Goal: Task Accomplishment & Management: Manage account settings

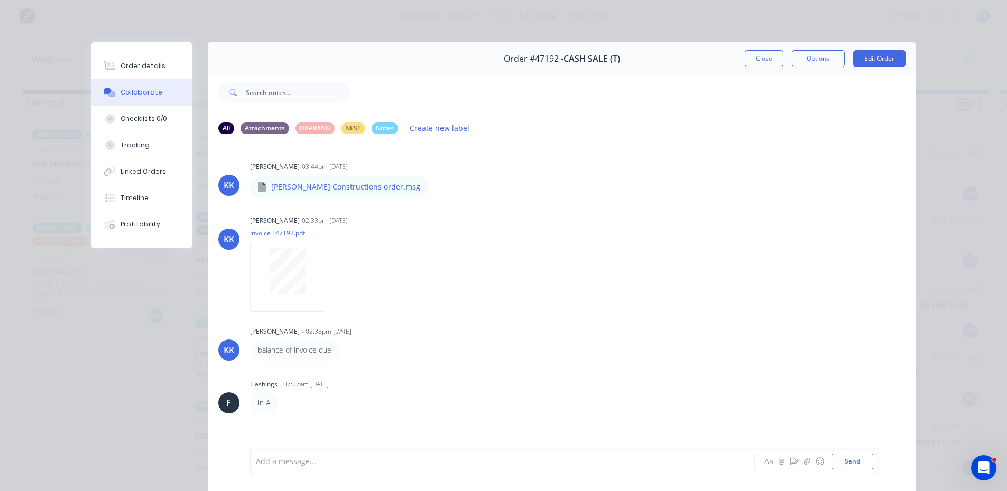
scroll to position [56, 0]
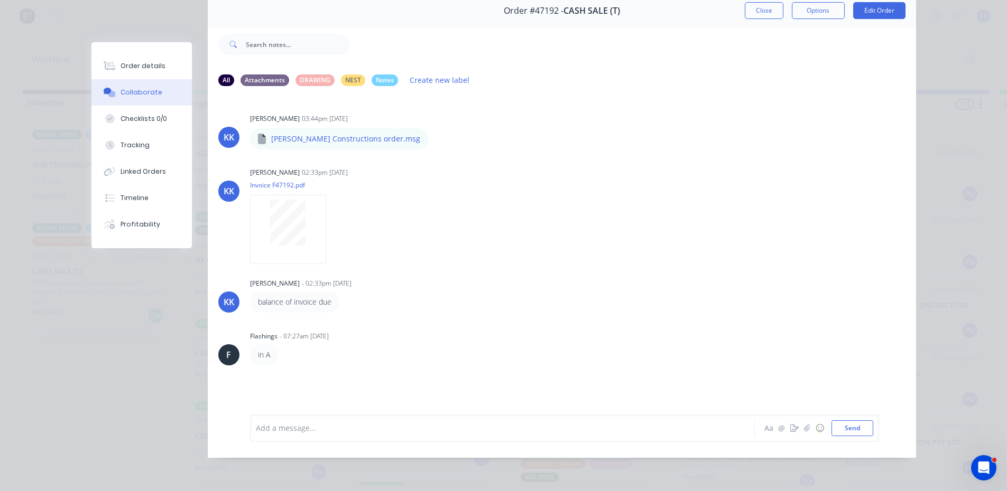
click at [120, 69] on div "Order details" at bounding box center [142, 66] width 45 height 10
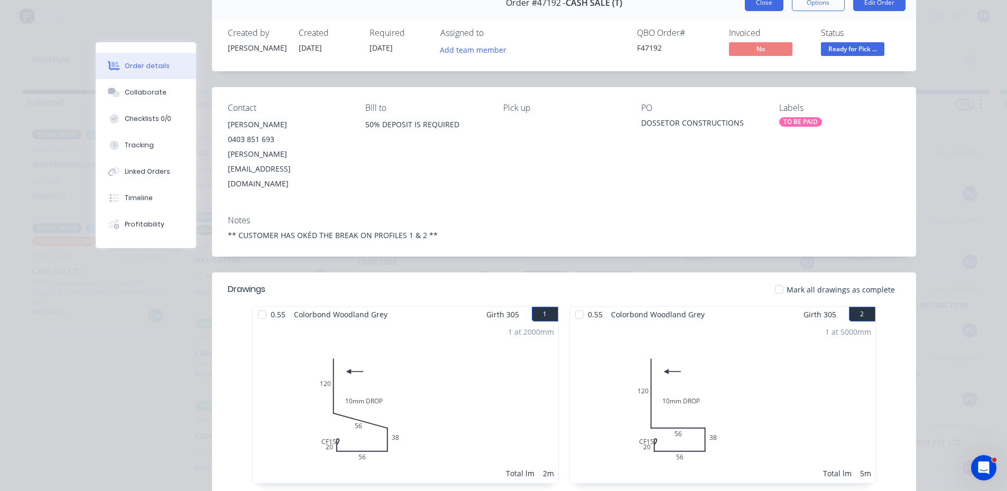
click at [750, 7] on button "Close" at bounding box center [764, 2] width 39 height 17
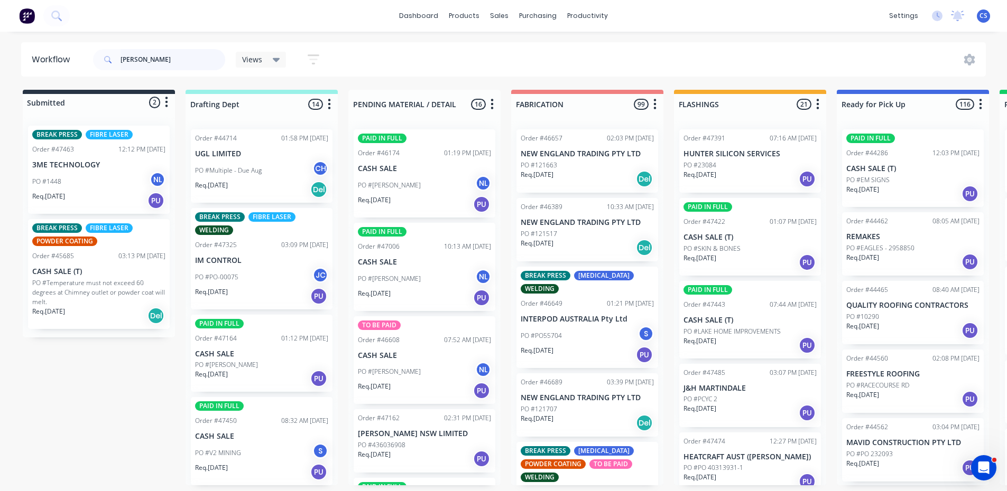
drag, startPoint x: 123, startPoint y: 57, endPoint x: 103, endPoint y: 54, distance: 20.3
click at [103, 54] on div "[PERSON_NAME]" at bounding box center [159, 59] width 132 height 21
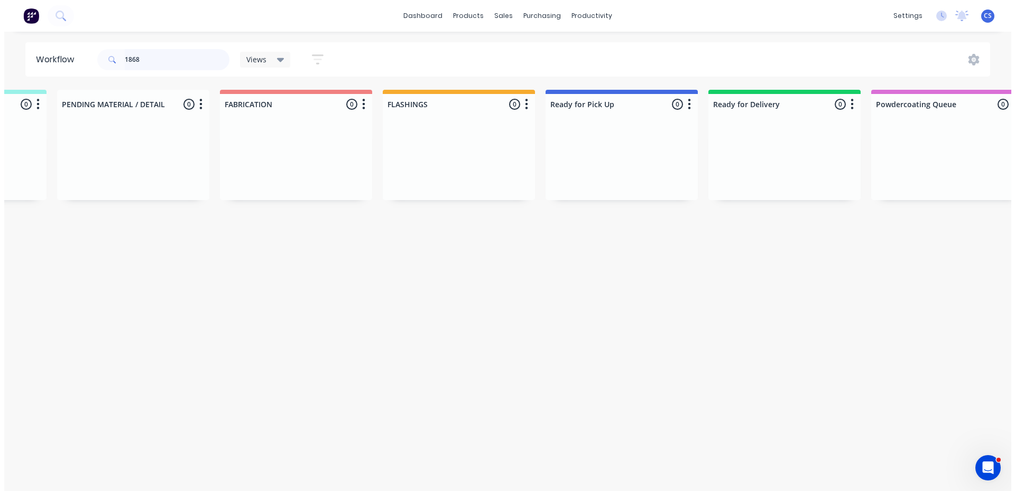
scroll to position [0, 0]
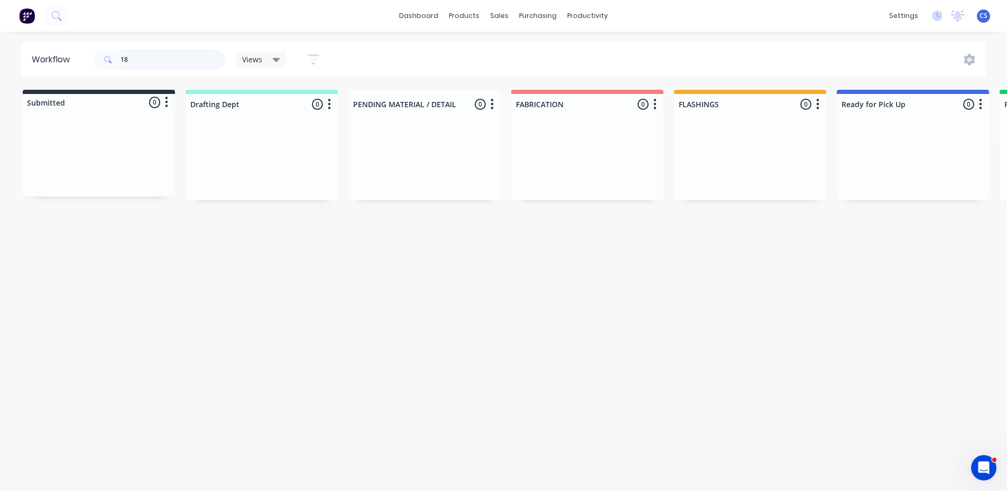
type input "1"
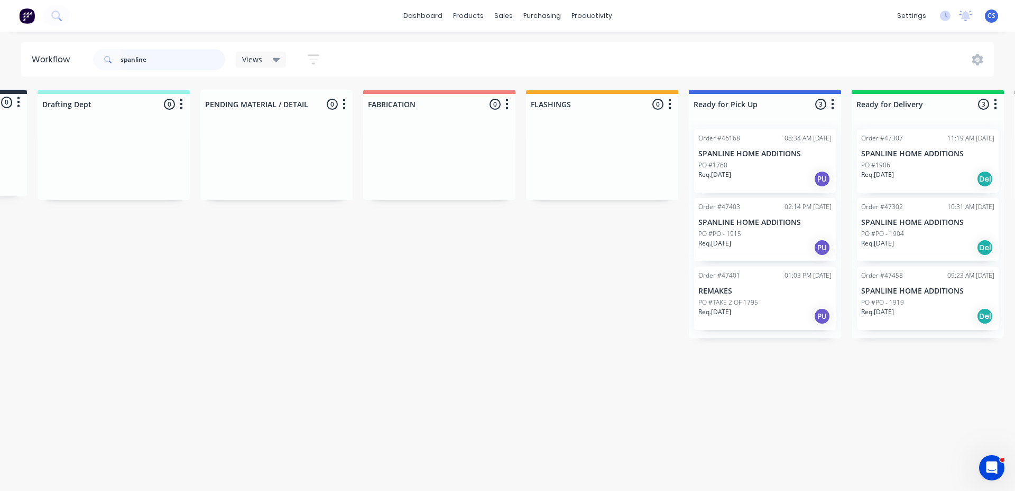
scroll to position [0, 144]
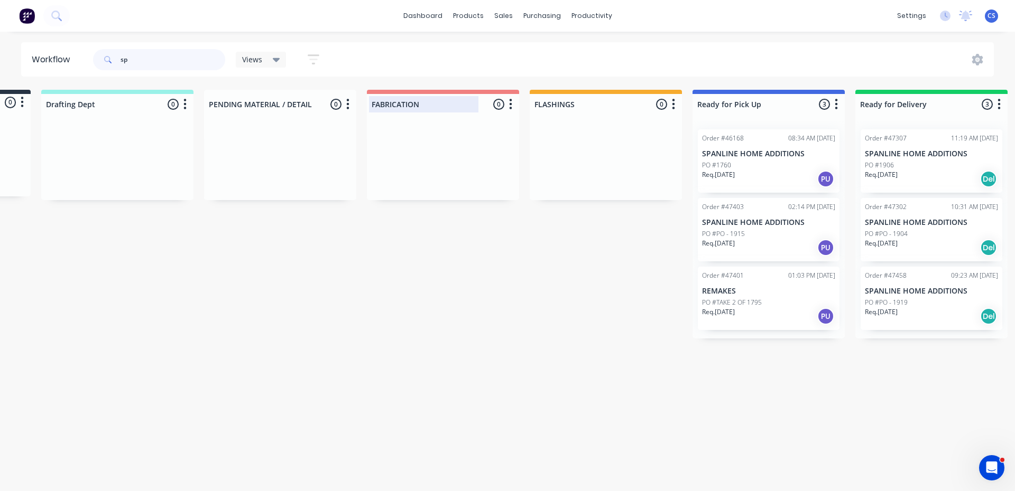
type input "s"
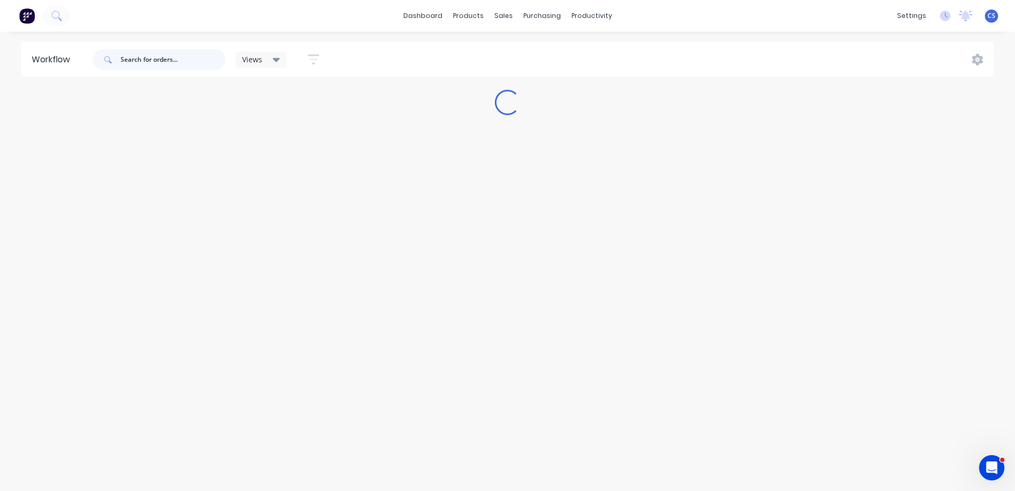
scroll to position [0, 0]
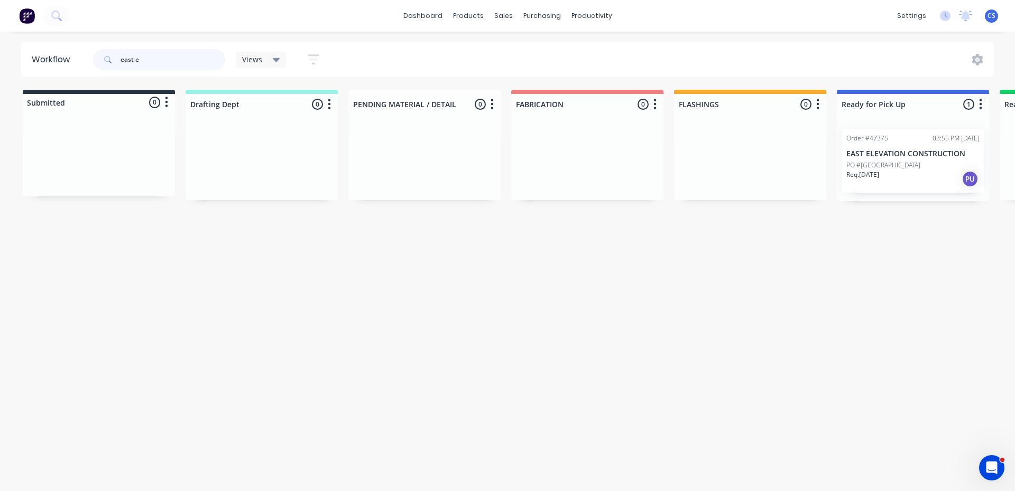
type input "east e"
click at [920, 170] on div "Req. [DATE] PU" at bounding box center [912, 179] width 133 height 18
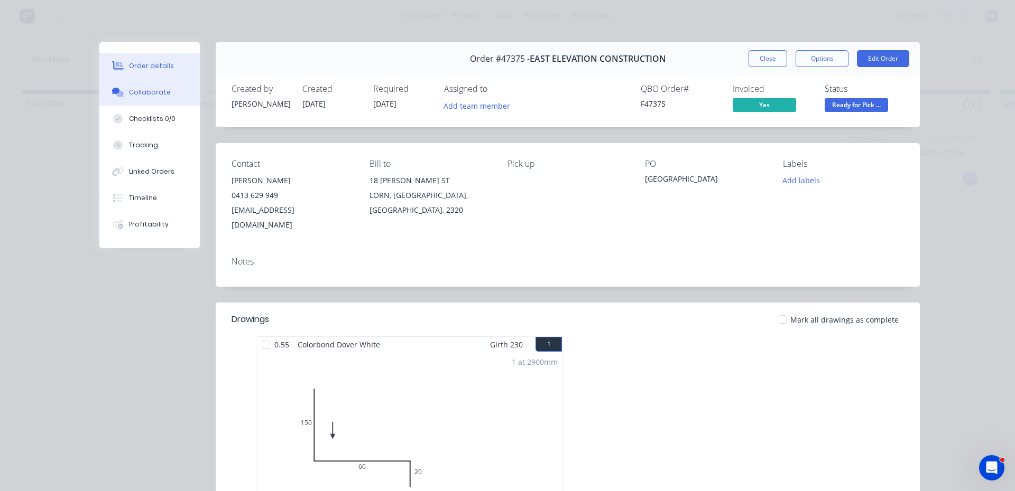
click at [162, 90] on div "Collaborate" at bounding box center [150, 93] width 42 height 10
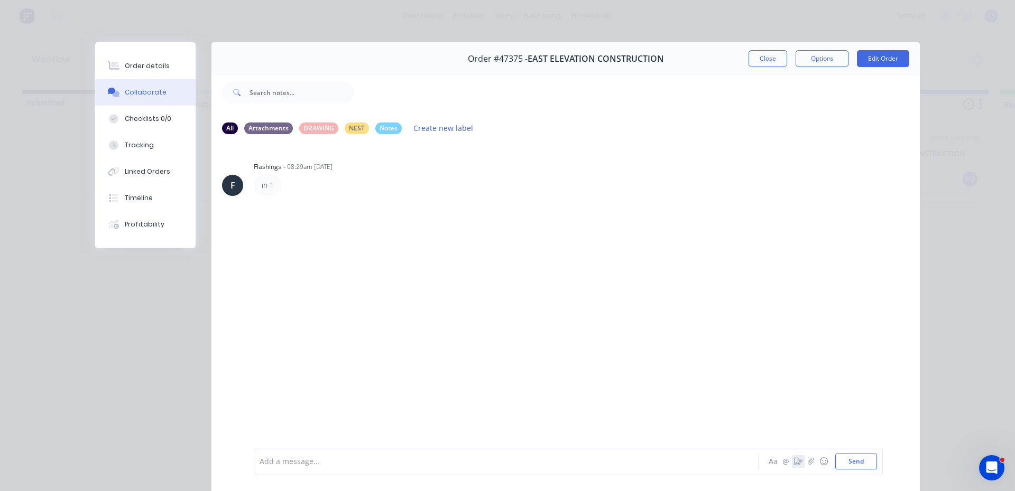
click at [792, 457] on button "button" at bounding box center [798, 462] width 13 height 13
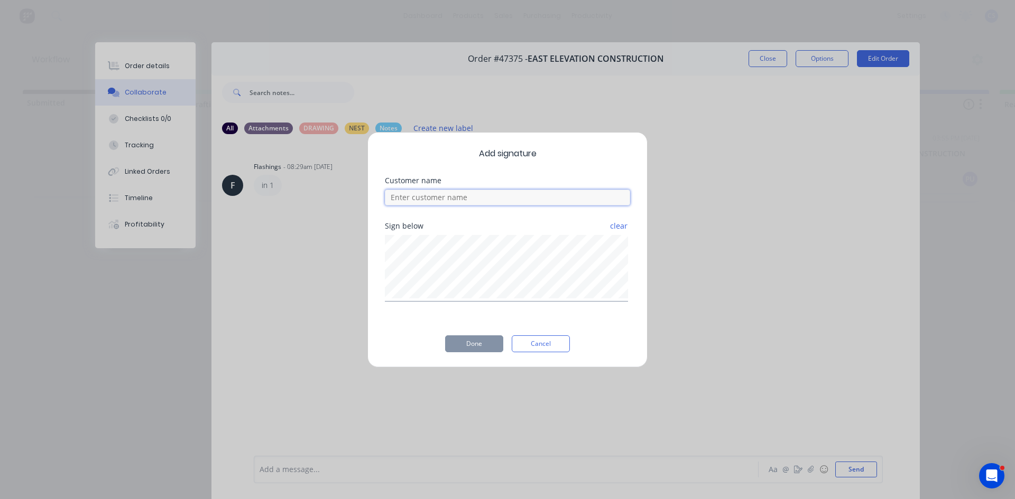
click at [516, 196] on input at bounding box center [507, 198] width 245 height 16
type input "[PERSON_NAME]"
click at [487, 346] on button "Done" at bounding box center [474, 344] width 58 height 17
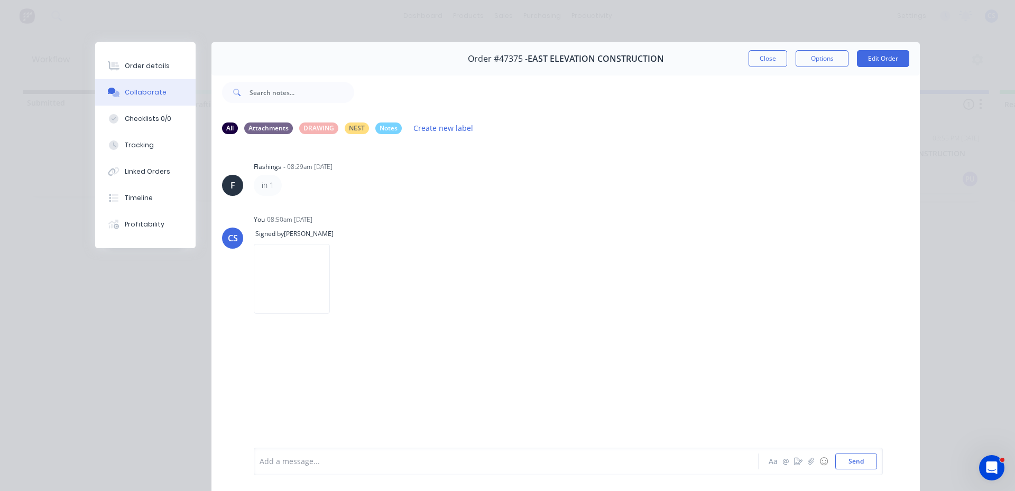
drag, startPoint x: 164, startPoint y: 72, endPoint x: 379, endPoint y: 61, distance: 214.8
click at [163, 72] on button "Order details" at bounding box center [145, 66] width 100 height 26
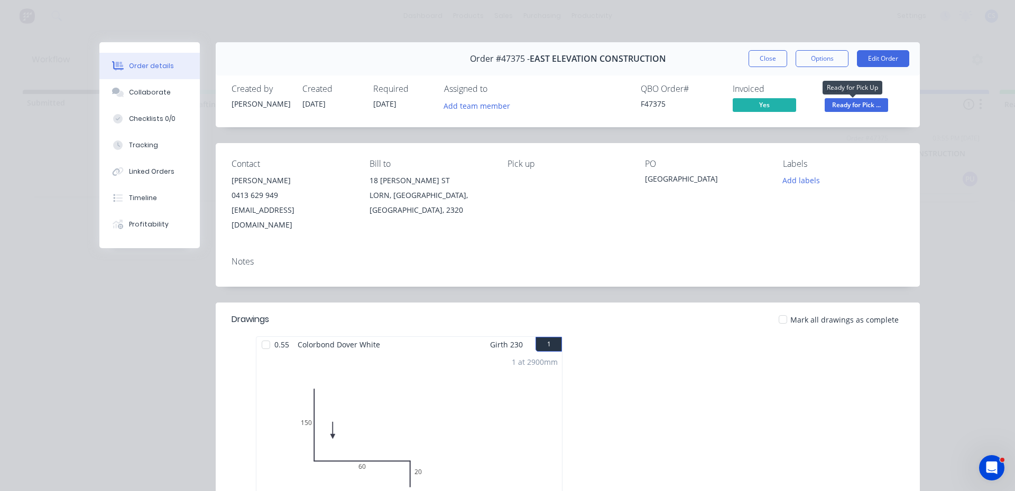
click at [848, 103] on span "Ready for Pick ..." at bounding box center [855, 104] width 63 height 13
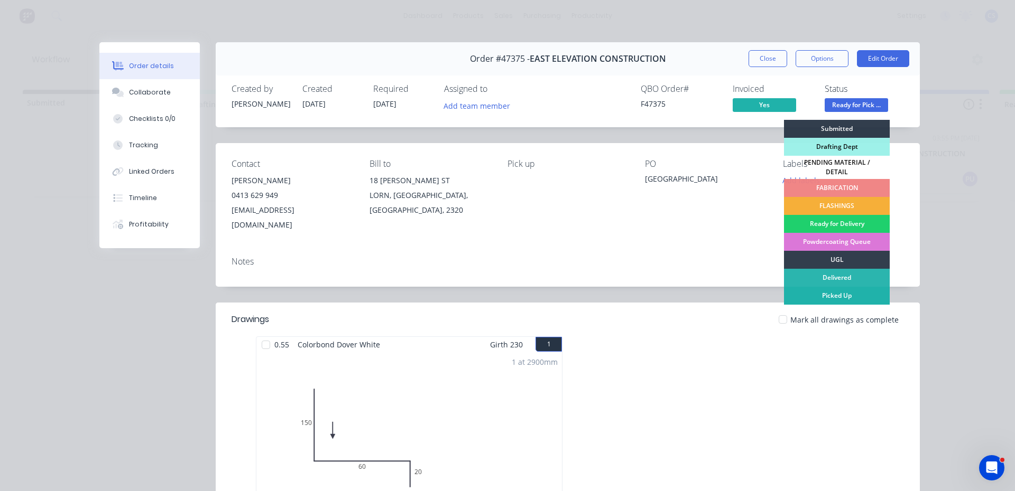
click at [838, 287] on div "Picked Up" at bounding box center [837, 296] width 106 height 18
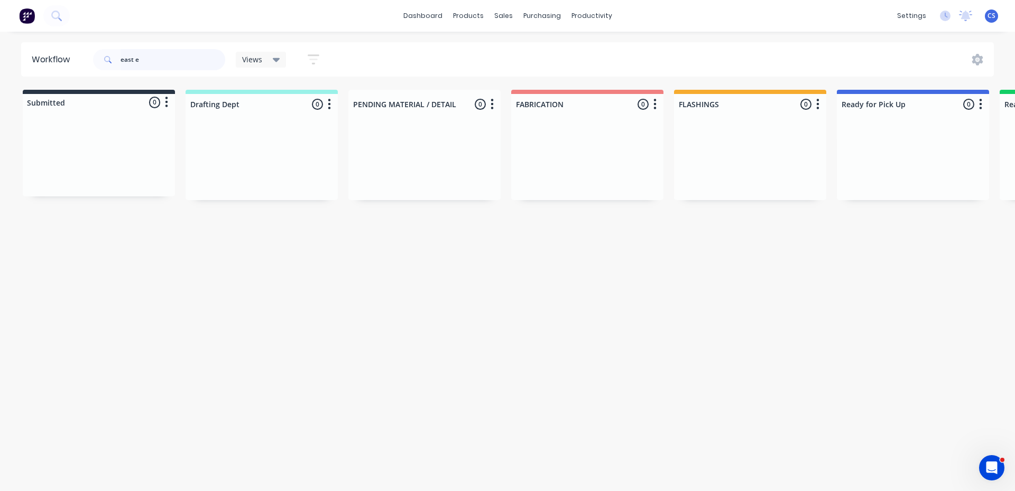
drag, startPoint x: 169, startPoint y: 62, endPoint x: 91, endPoint y: 61, distance: 77.2
click at [91, 61] on div "east e Views Save new view None (Default) edit Nilesh edit Production edit Stua…" at bounding box center [211, 60] width 240 height 32
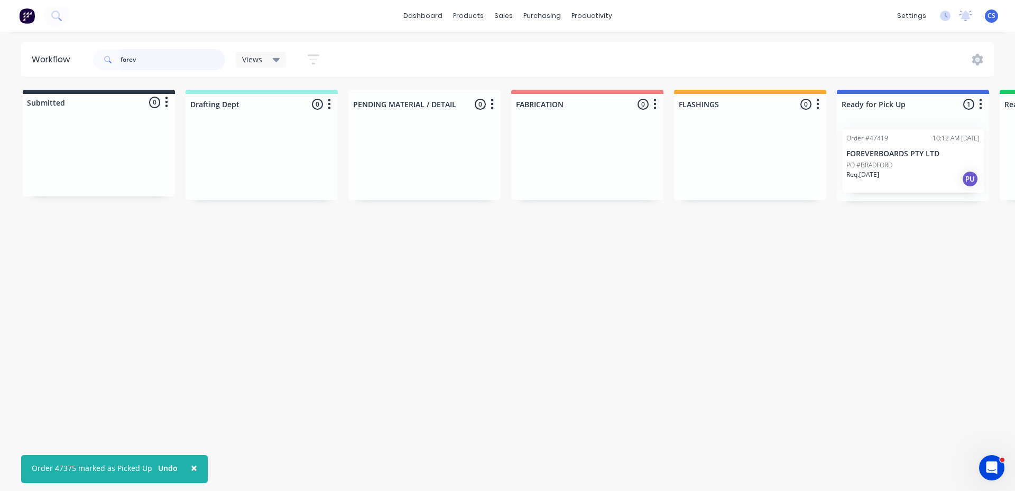
type input "forev"
click at [912, 156] on p "FOREVERBOARDS PTY LTD" at bounding box center [912, 154] width 133 height 9
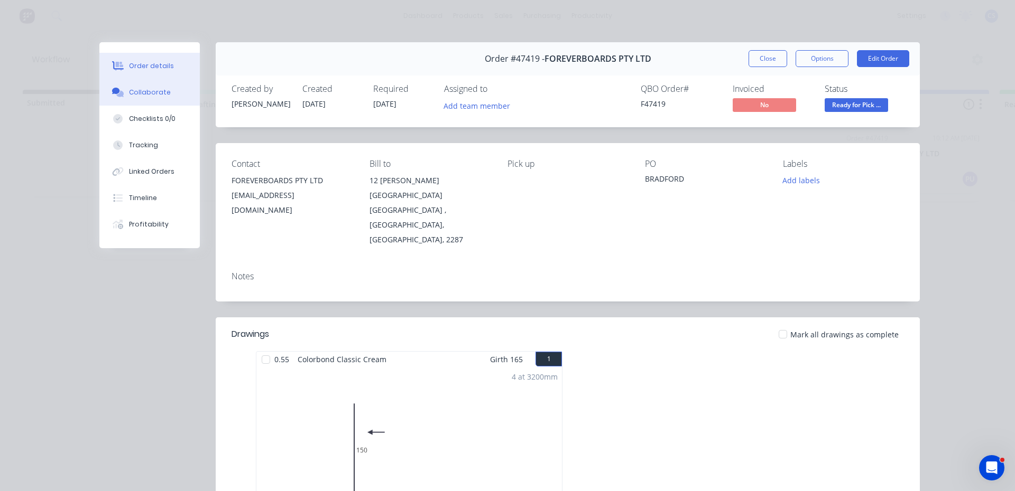
click at [136, 100] on button "Collaborate" at bounding box center [149, 92] width 100 height 26
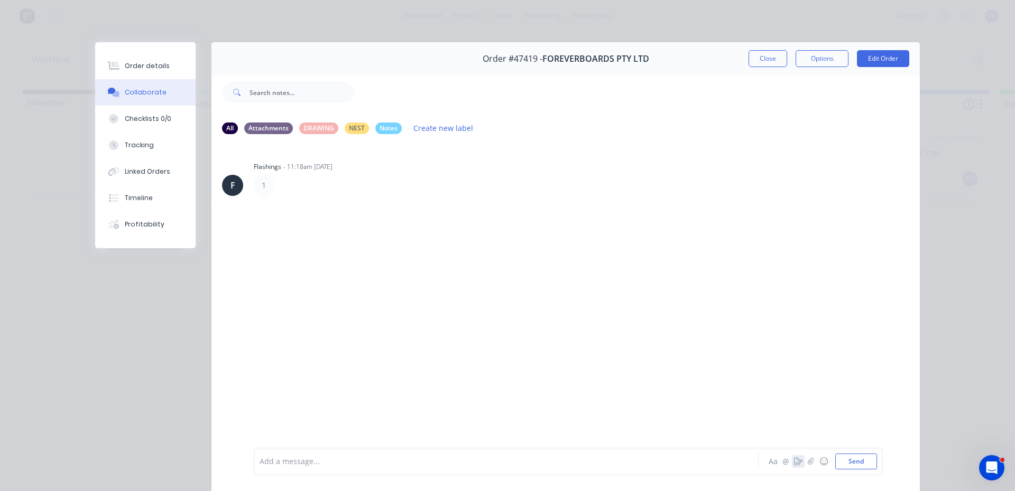
click at [797, 460] on icon "button" at bounding box center [798, 461] width 8 height 7
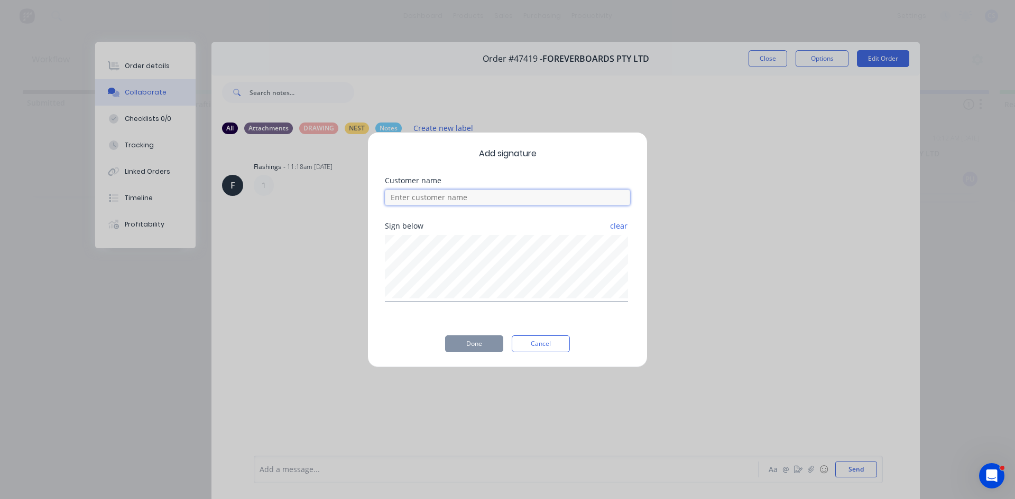
click at [533, 193] on input at bounding box center [507, 198] width 245 height 16
type input "[PERSON_NAME]"
click at [492, 348] on button "Done" at bounding box center [474, 344] width 58 height 17
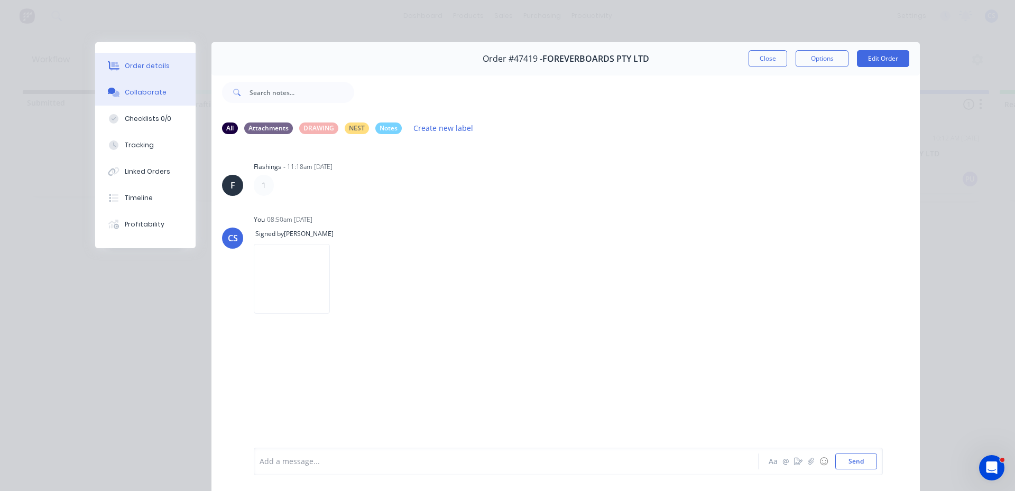
click at [154, 72] on button "Order details" at bounding box center [145, 66] width 100 height 26
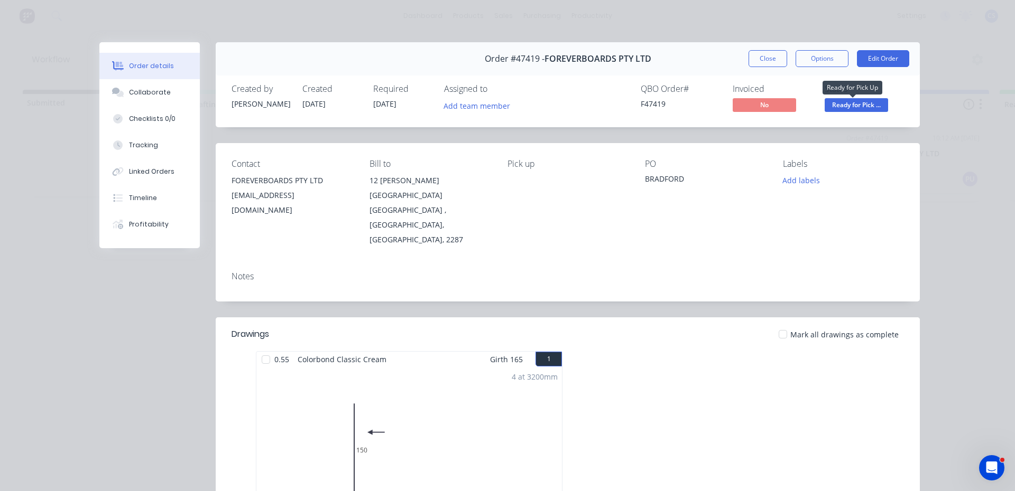
click at [874, 105] on span "Ready for Pick ..." at bounding box center [855, 104] width 63 height 13
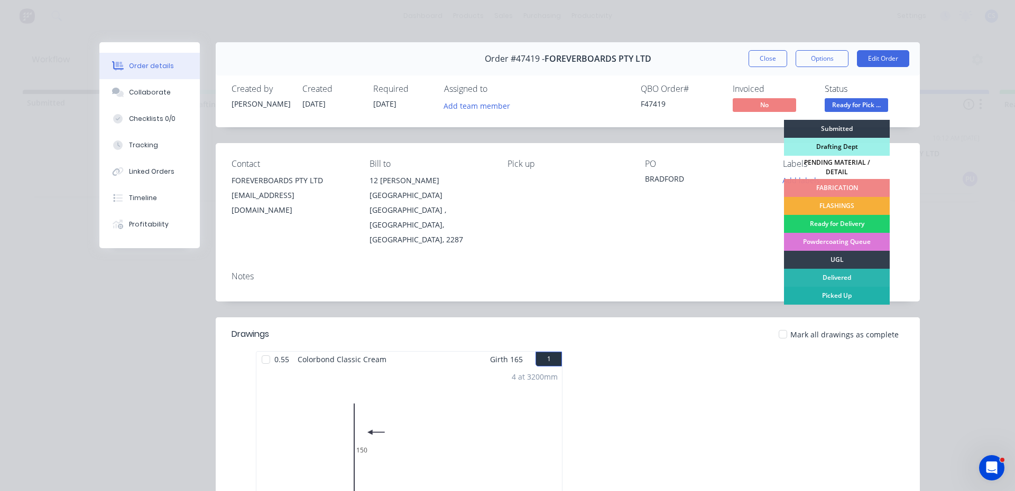
click at [827, 292] on div "Picked Up" at bounding box center [837, 296] width 106 height 18
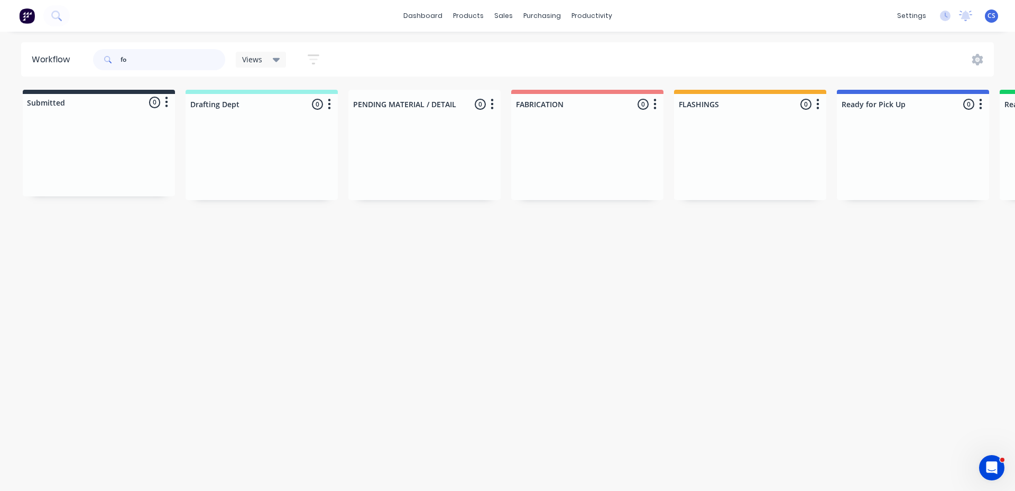
type input "f"
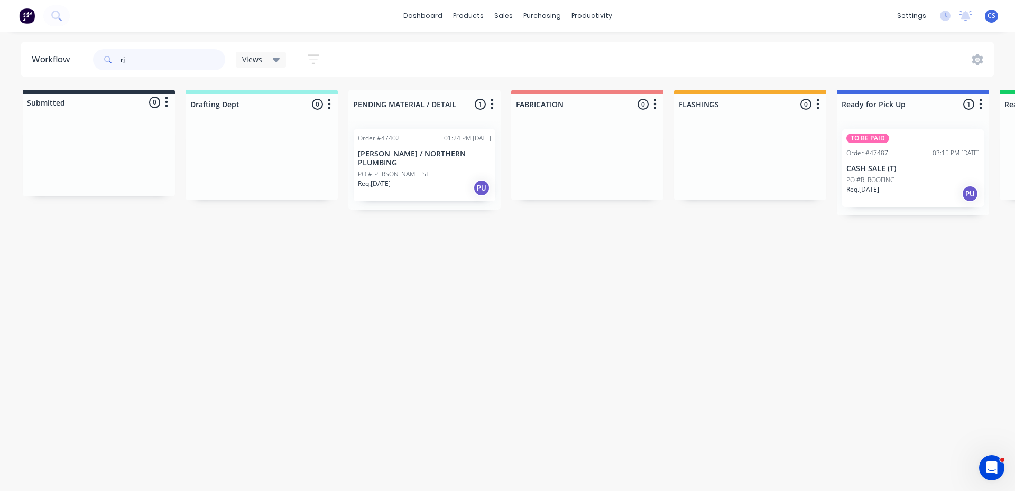
type input "rj"
click at [879, 170] on p "CASH SALE (T)" at bounding box center [912, 168] width 133 height 9
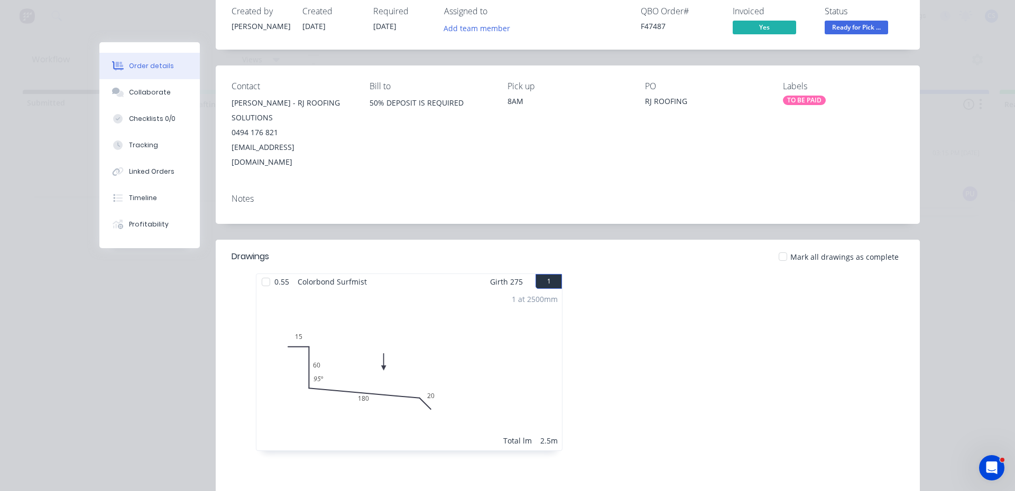
scroll to position [159, 0]
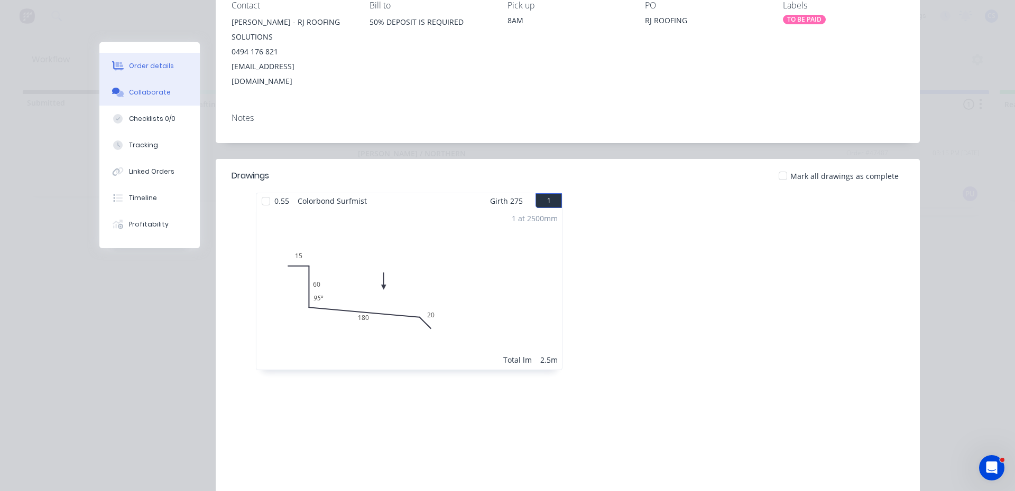
click at [156, 97] on button "Collaborate" at bounding box center [149, 92] width 100 height 26
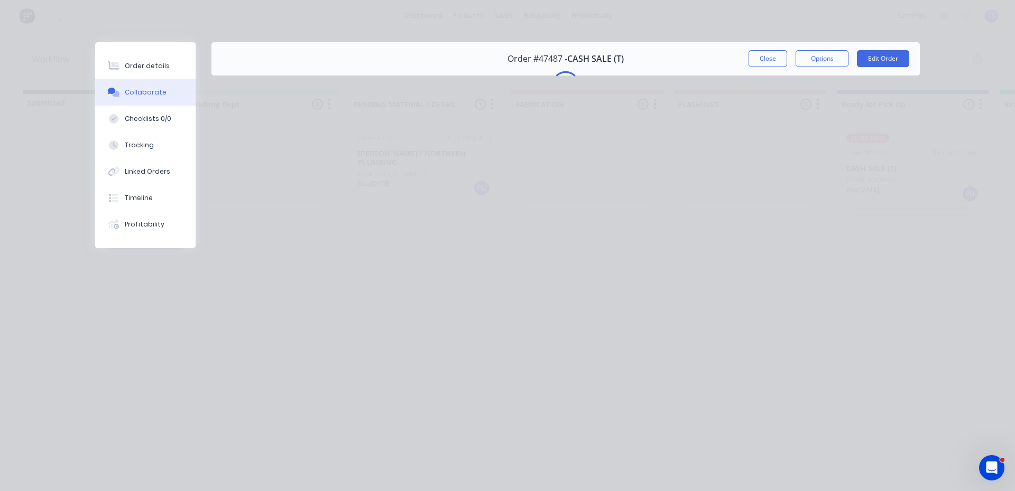
scroll to position [0, 0]
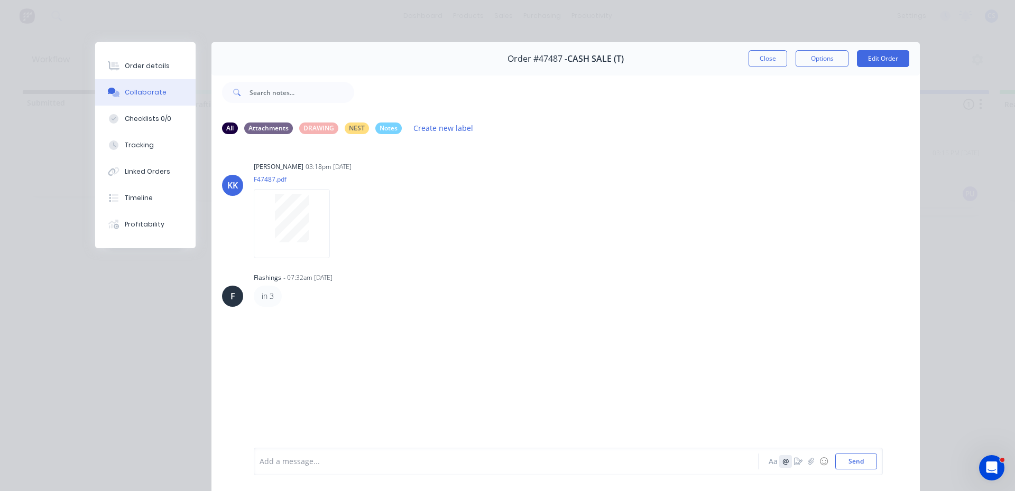
click at [787, 463] on button "@" at bounding box center [785, 462] width 13 height 13
click at [798, 462] on icon "button" at bounding box center [798, 461] width 8 height 7
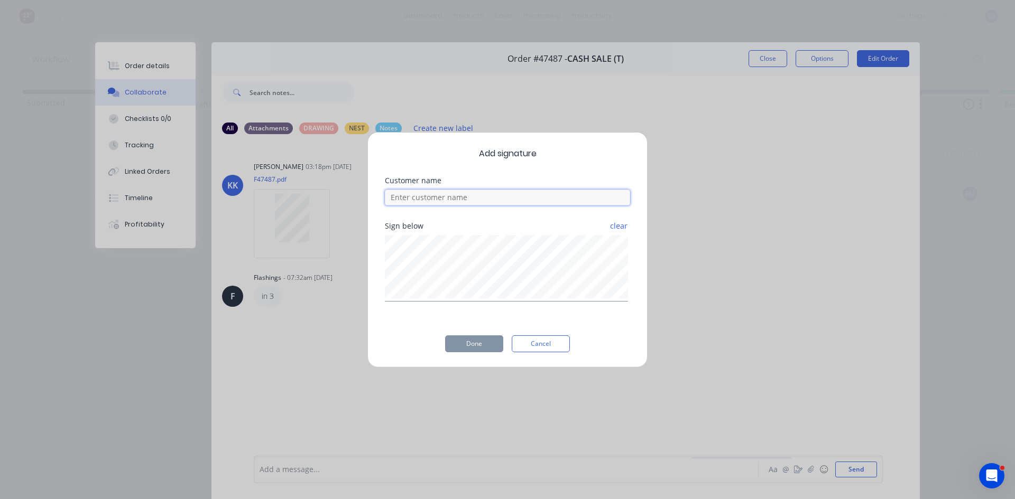
click at [441, 201] on input at bounding box center [507, 198] width 245 height 16
type input "[PERSON_NAME]"
click at [475, 344] on button "Done" at bounding box center [474, 344] width 58 height 17
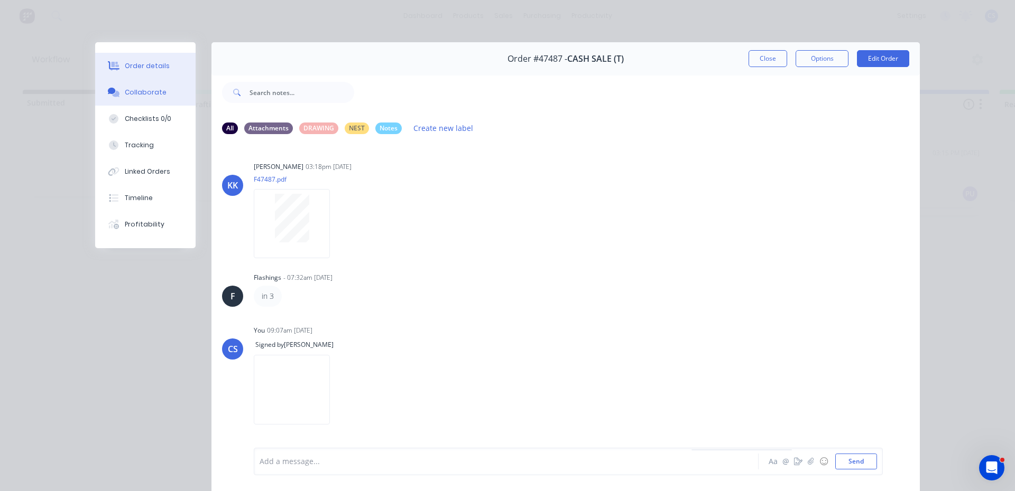
click at [147, 60] on button "Order details" at bounding box center [145, 66] width 100 height 26
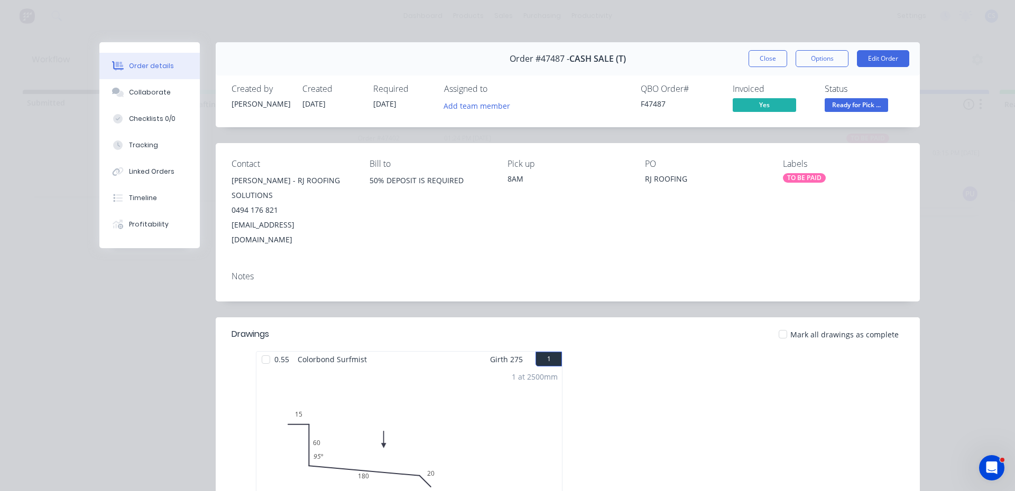
click at [851, 109] on span "Ready for Pick ..." at bounding box center [855, 104] width 63 height 13
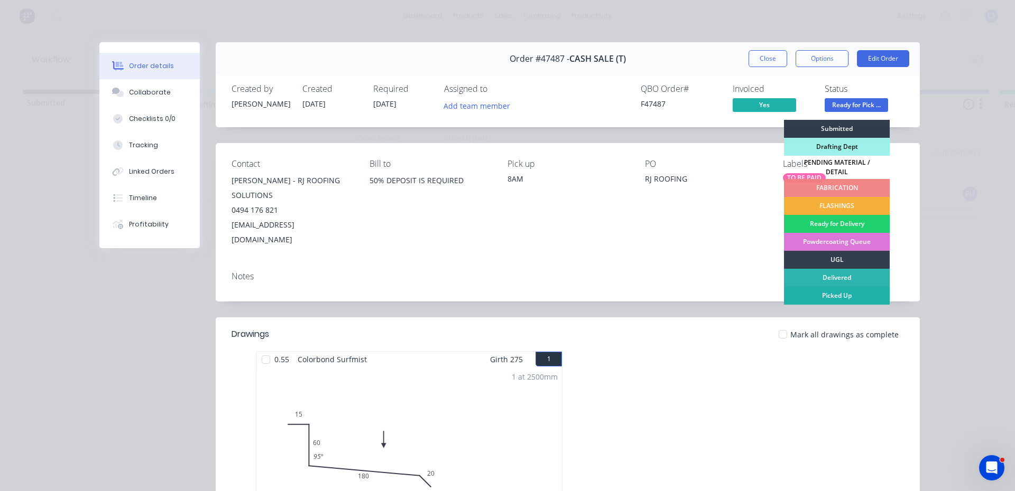
click at [829, 287] on div "Picked Up" at bounding box center [837, 296] width 106 height 18
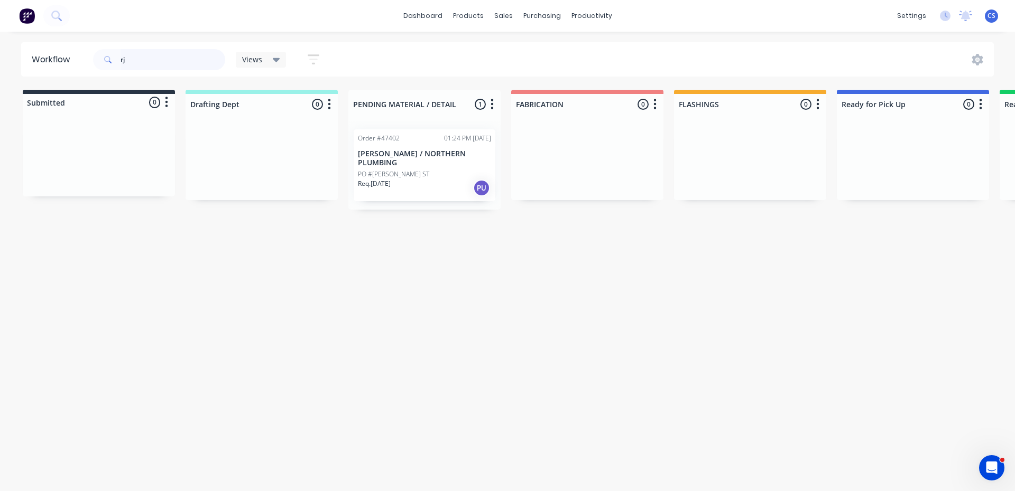
click at [152, 66] on input "rj" at bounding box center [172, 59] width 105 height 21
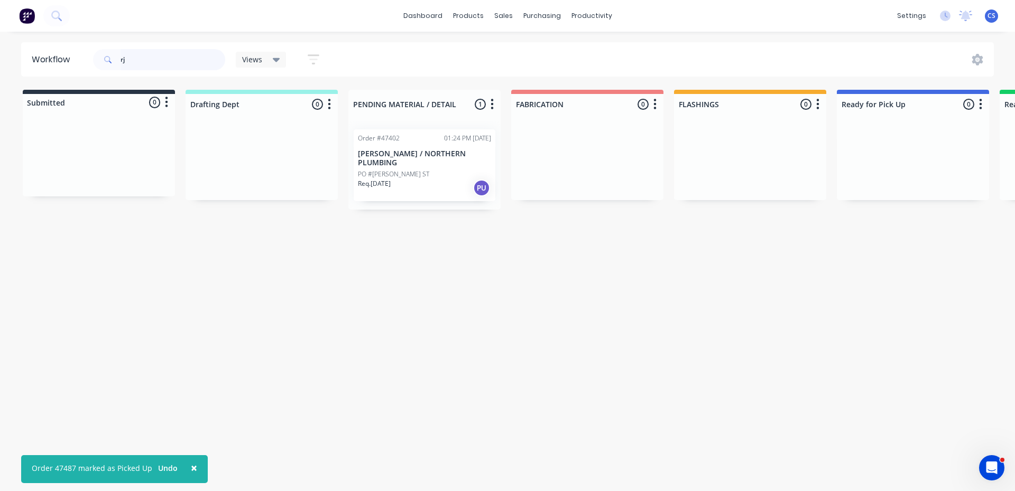
type input "r"
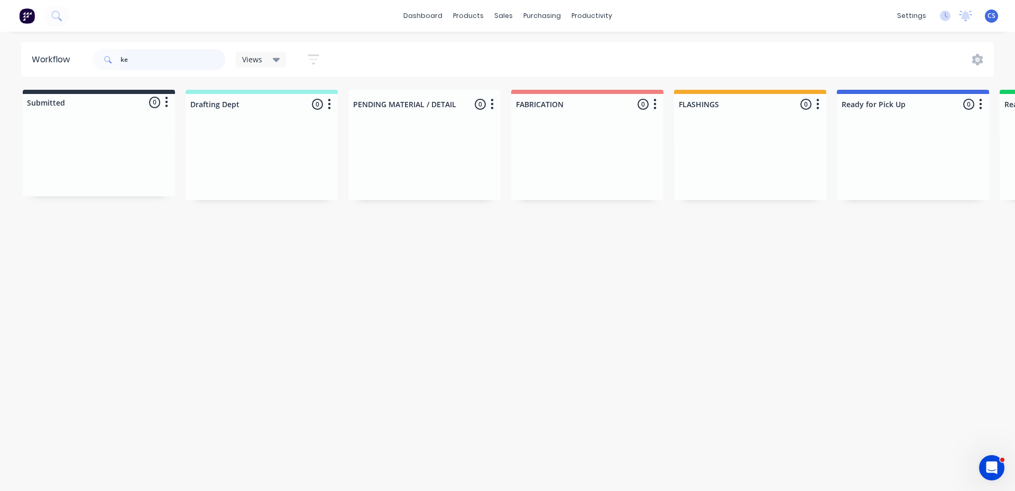
type input "k"
type input "the gr"
click at [858, 193] on div "PO #THE GROUNDSWELL NL" at bounding box center [912, 185] width 133 height 20
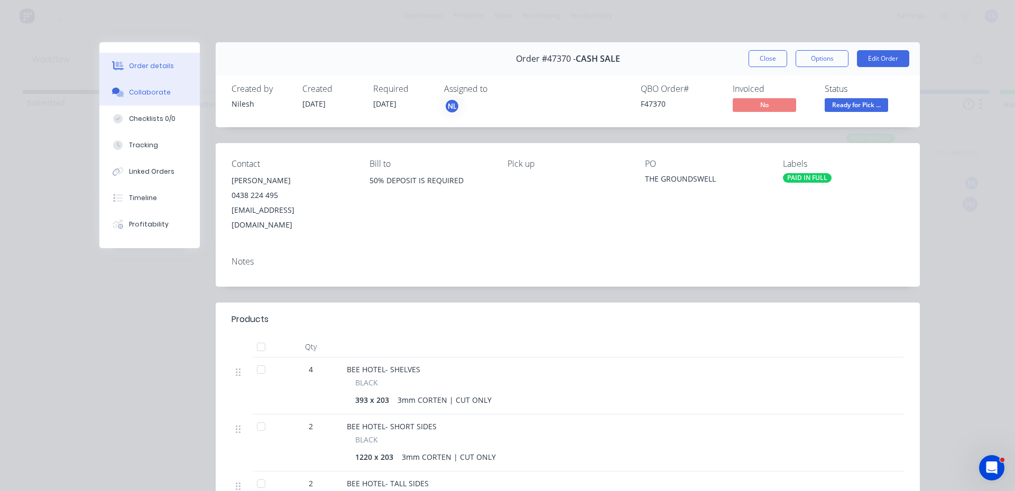
click at [162, 94] on div "Collaborate" at bounding box center [150, 93] width 42 height 10
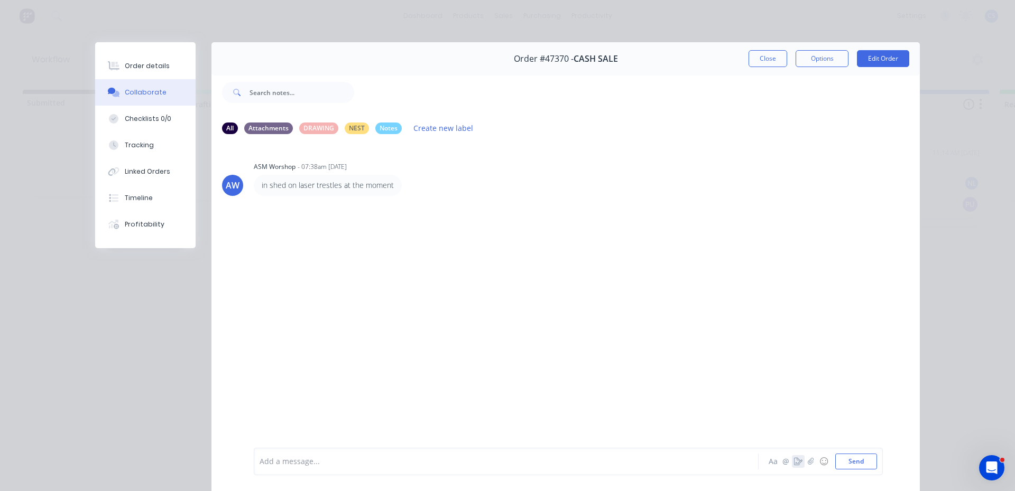
click at [795, 460] on icon "button" at bounding box center [798, 461] width 8 height 7
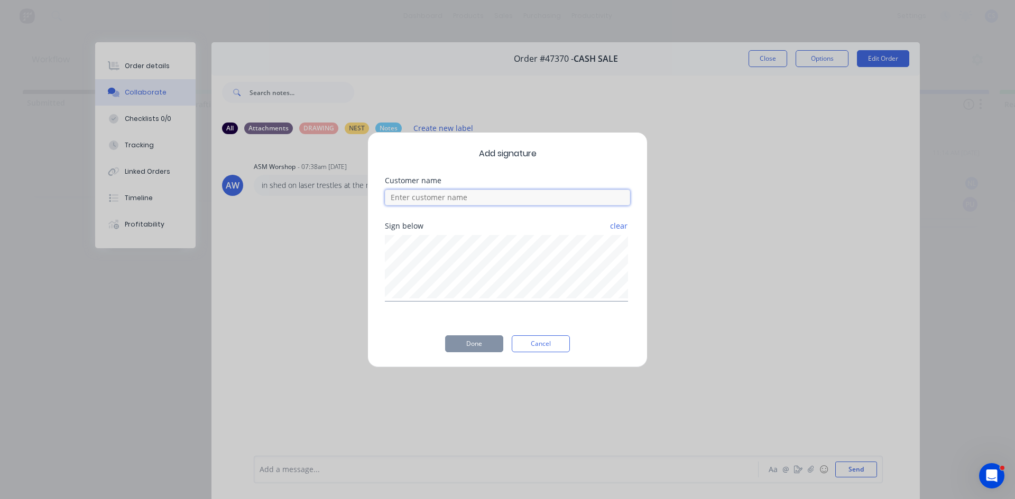
click at [488, 193] on input at bounding box center [507, 198] width 245 height 16
type input "[PERSON_NAME]"
click at [561, 226] on div "Sign below" at bounding box center [507, 225] width 245 height 7
click at [476, 341] on button "Done" at bounding box center [474, 344] width 58 height 17
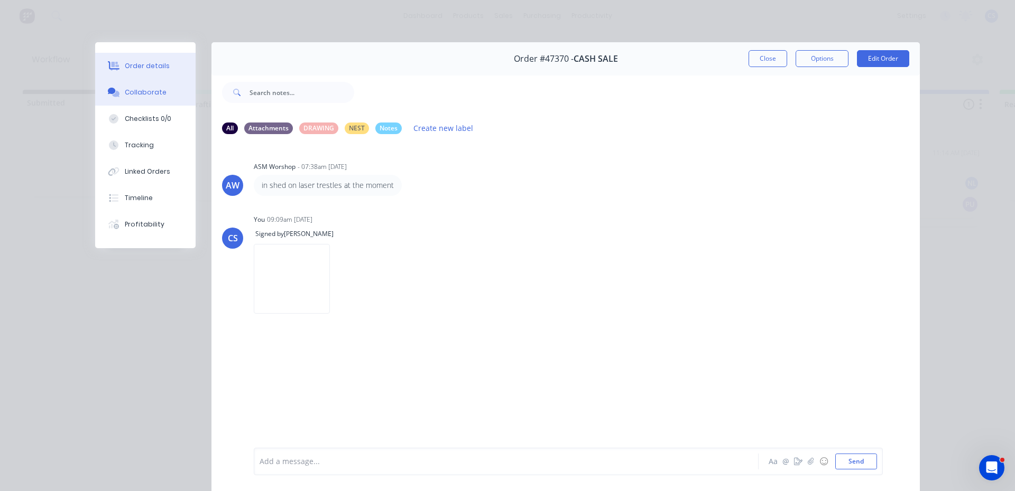
click at [162, 60] on button "Order details" at bounding box center [145, 66] width 100 height 26
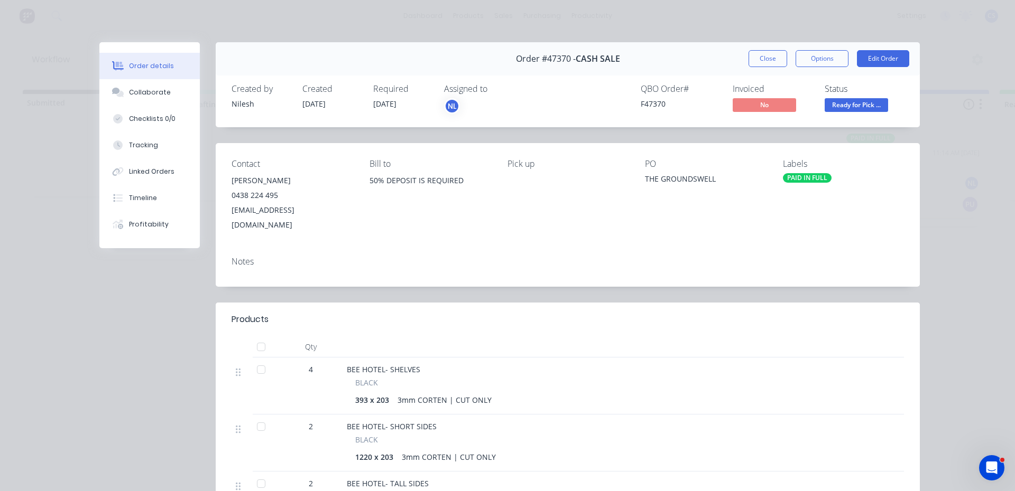
click at [859, 110] on span "Ready for Pick ..." at bounding box center [855, 104] width 63 height 13
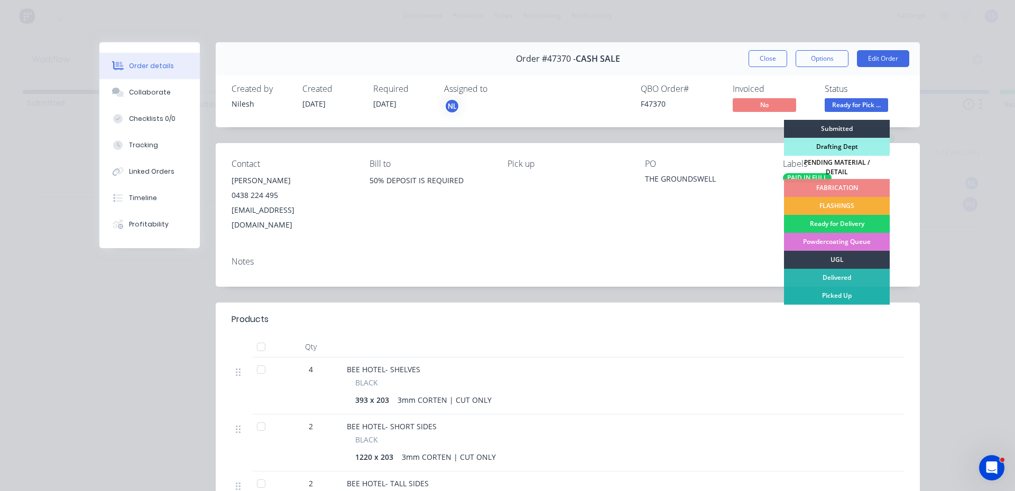
click at [835, 287] on div "Picked Up" at bounding box center [837, 296] width 106 height 18
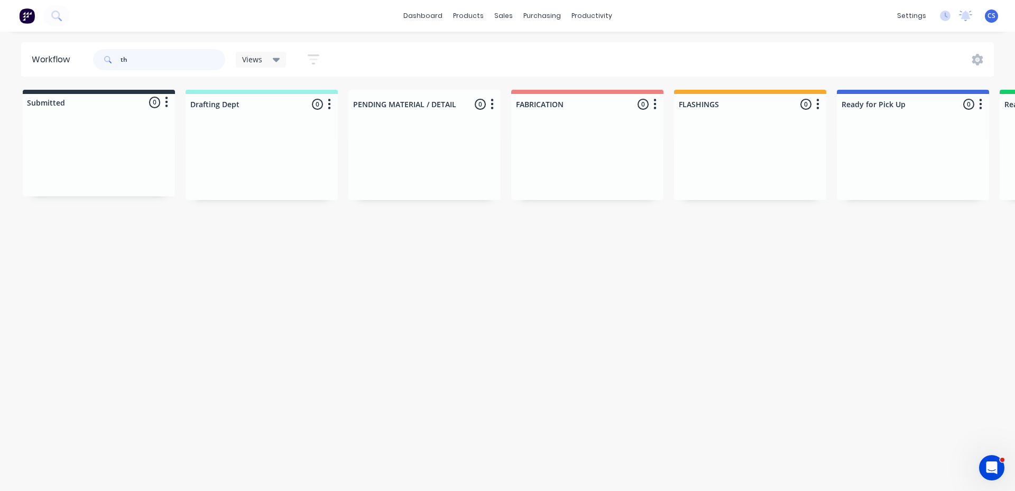
type input "t"
